Goal: Check status: Check status

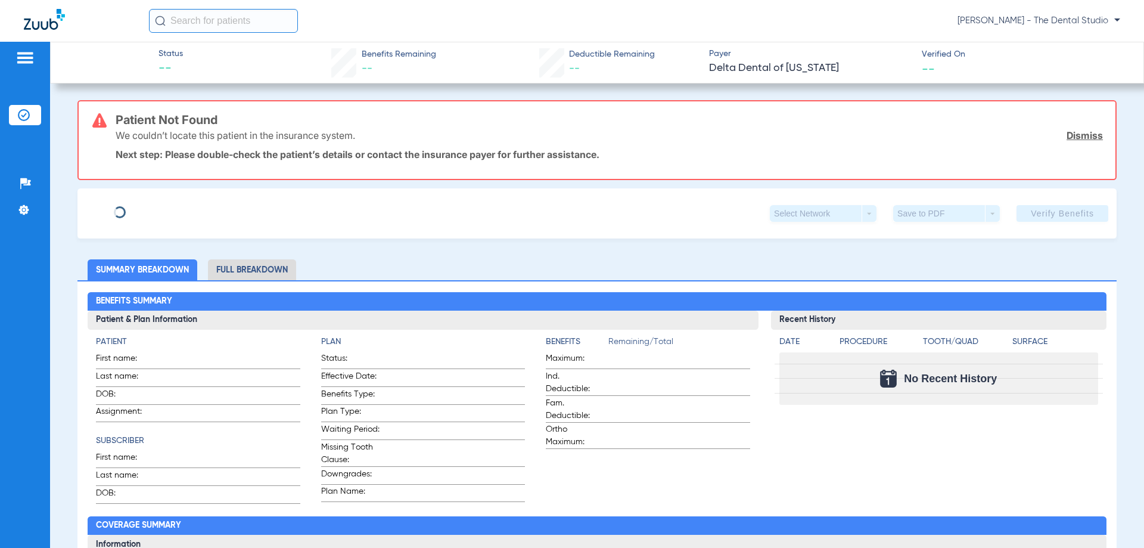
type input "Maria alejandra"
type input "Ramirez"
type input "12/11/1985"
type input "965068919"
type input "0901314000"
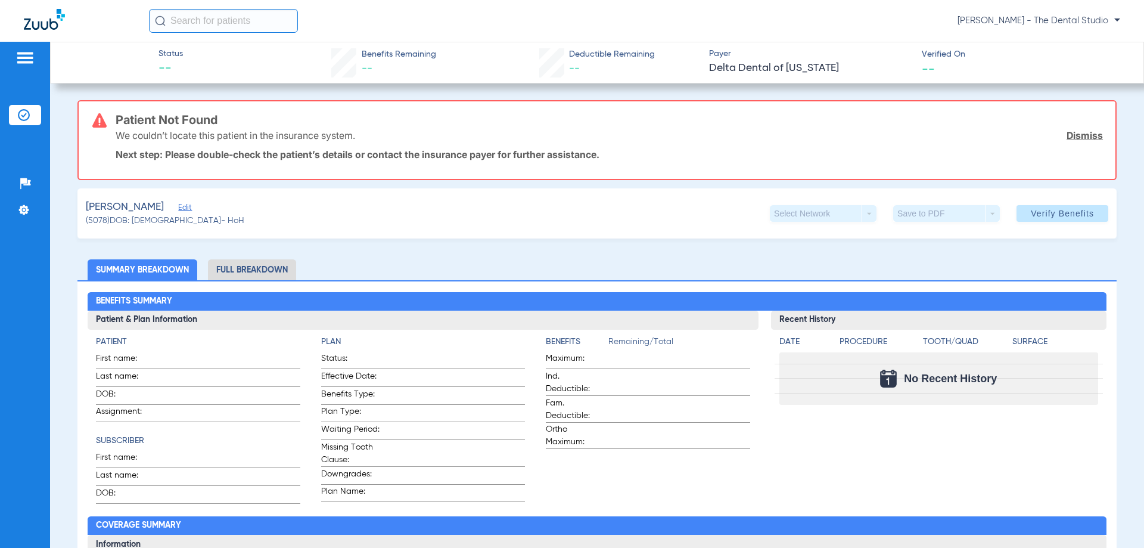
click at [216, 208] on div "Ramirez, Maria alejandra Edit" at bounding box center [165, 207] width 159 height 15
click at [224, 201] on div "Ramirez, Maria alejandra Edit" at bounding box center [165, 207] width 159 height 15
click at [189, 211] on span "Edit" at bounding box center [183, 208] width 11 height 11
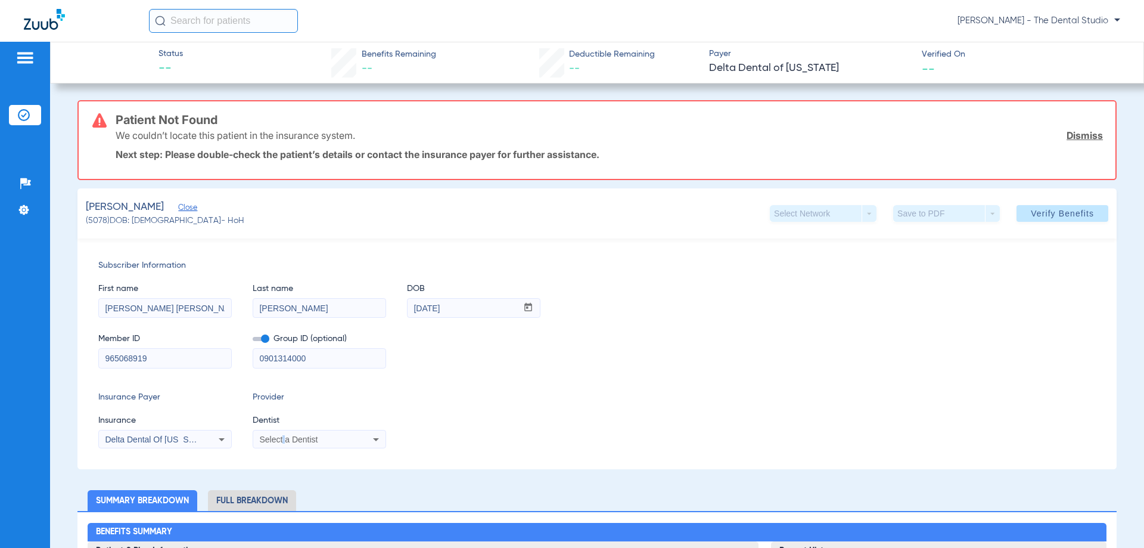
click at [283, 430] on app-form-autocomplete "Dentist Select a Dentist" at bounding box center [319, 431] width 133 height 35
click at [283, 437] on span "Select a Dentist" at bounding box center [288, 439] width 58 height 10
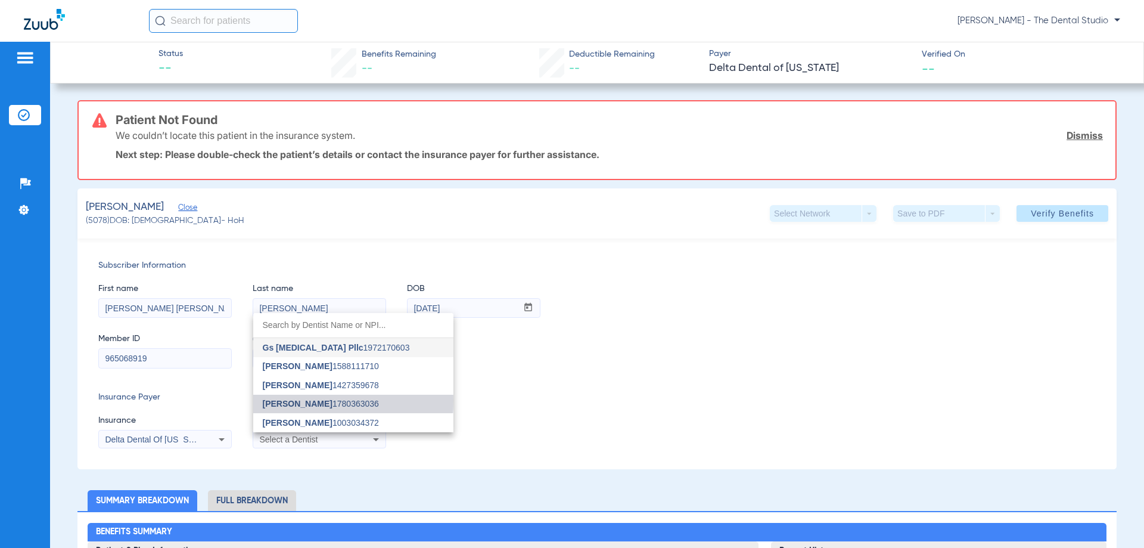
click at [306, 400] on span "Yahiled Garza" at bounding box center [298, 404] width 70 height 10
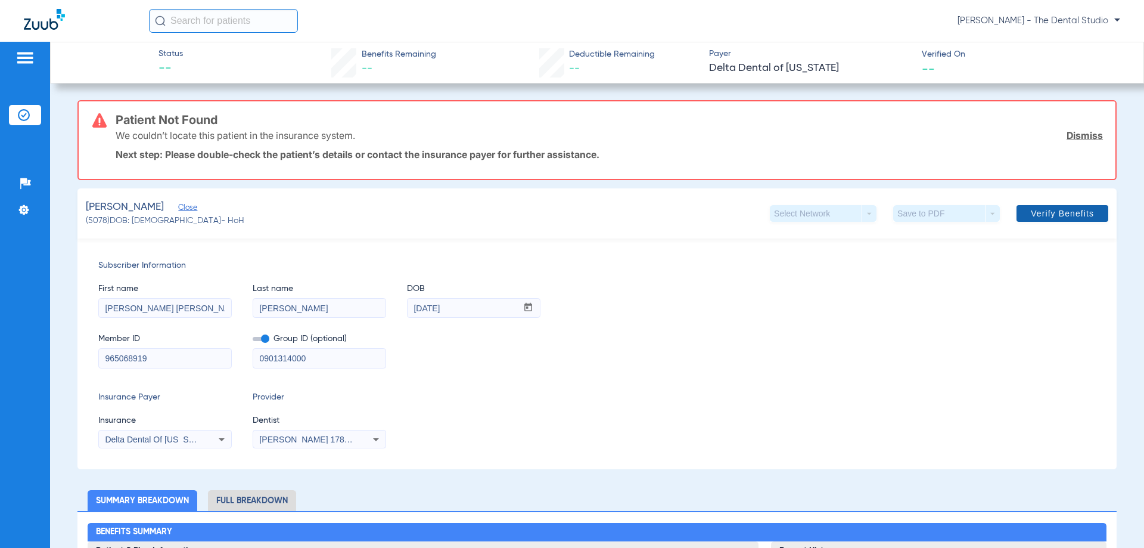
click at [1028, 207] on button "Verify Benefits" at bounding box center [1063, 213] width 92 height 17
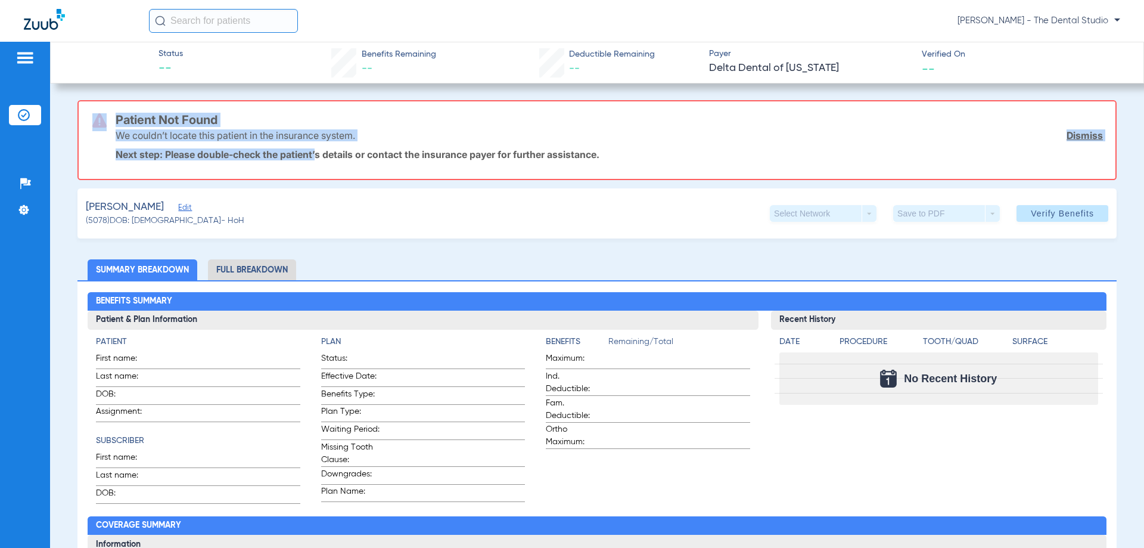
drag, startPoint x: 95, startPoint y: 120, endPoint x: 445, endPoint y: 154, distance: 351.4
click at [318, 169] on div "Patient Not Found We couldn’t locate this patient in the insurance system. Dism…" at bounding box center [596, 140] width 1039 height 80
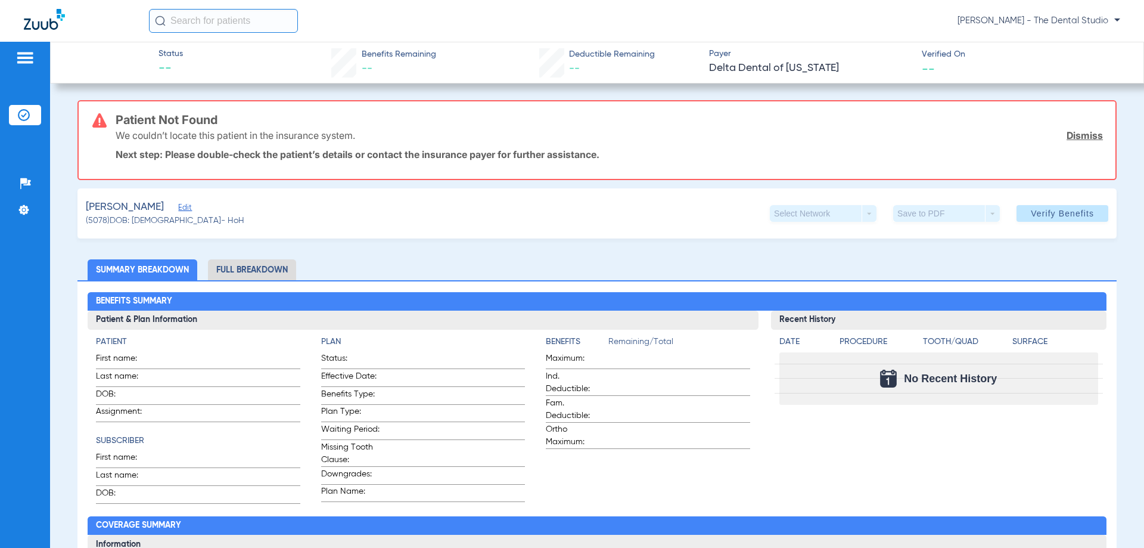
click at [687, 196] on div "Ramirez, Maria alejandra Edit (5078) DOB: 12/11/1985 - HoH Select Network arrow…" at bounding box center [596, 213] width 1039 height 50
drag, startPoint x: 116, startPoint y: 120, endPoint x: 218, endPoint y: 129, distance: 102.2
click at [219, 132] on div "Patient Not Found We couldn’t locate this patient in the insurance system. Dism…" at bounding box center [609, 139] width 987 height 77
drag, startPoint x: 218, startPoint y: 128, endPoint x: 252, endPoint y: 121, distance: 35.3
click at [217, 128] on div "We couldn’t locate this patient in the insurance system. Dismiss" at bounding box center [609, 135] width 987 height 31
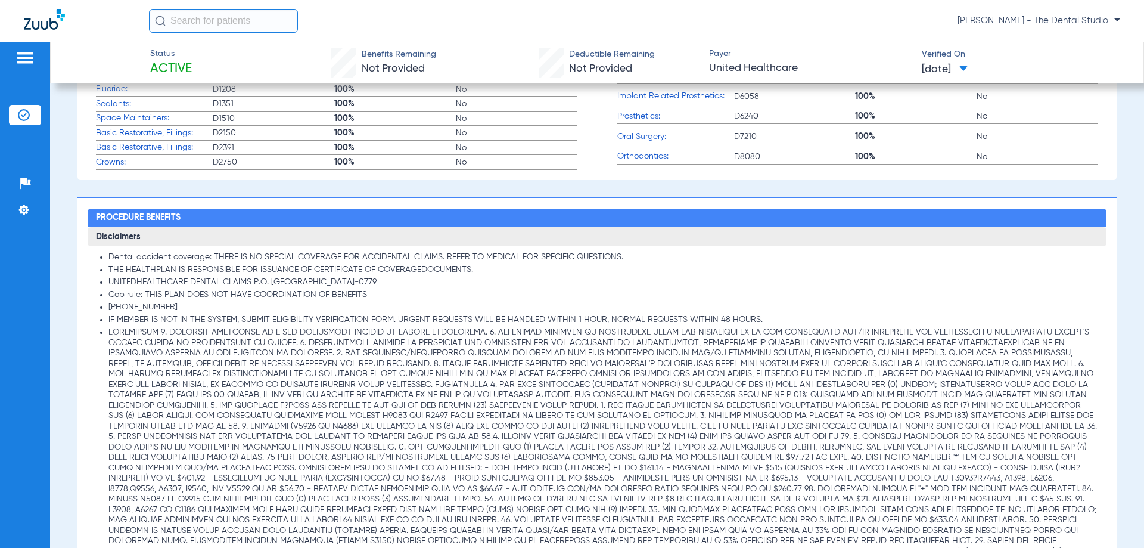
scroll to position [536, 0]
